Goal: Task Accomplishment & Management: Use online tool/utility

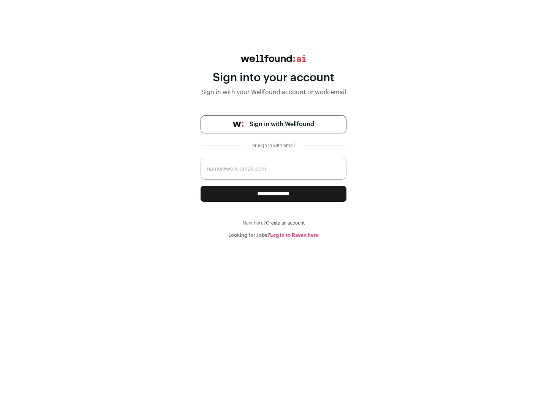
click at [282, 124] on span "Sign in with Wellfound" at bounding box center [282, 124] width 65 height 9
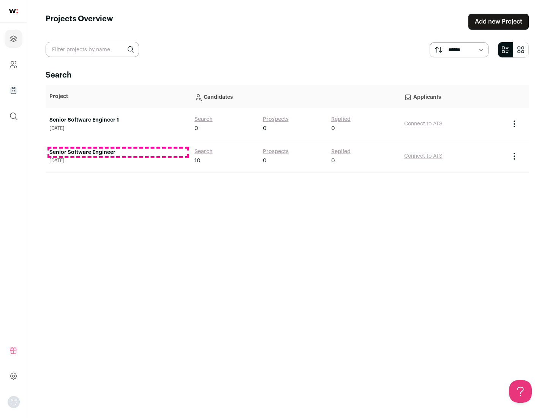
click at [118, 152] on link "Senior Software Engineer" at bounding box center [118, 153] width 138 height 8
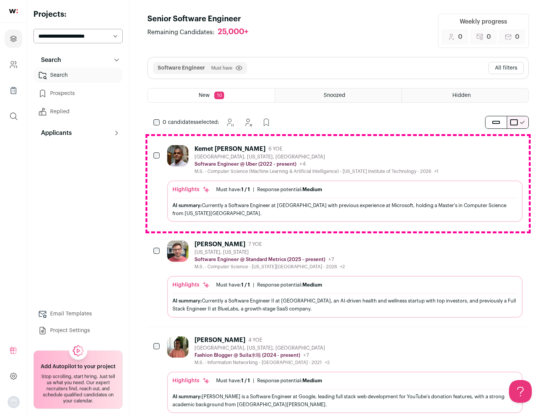
click at [338, 184] on div "Highlights Must have: 1 / 1 How many must haves have been fulfilled? | Response…" at bounding box center [345, 200] width 356 height 41
